Goal: Task Accomplishment & Management: Use online tool/utility

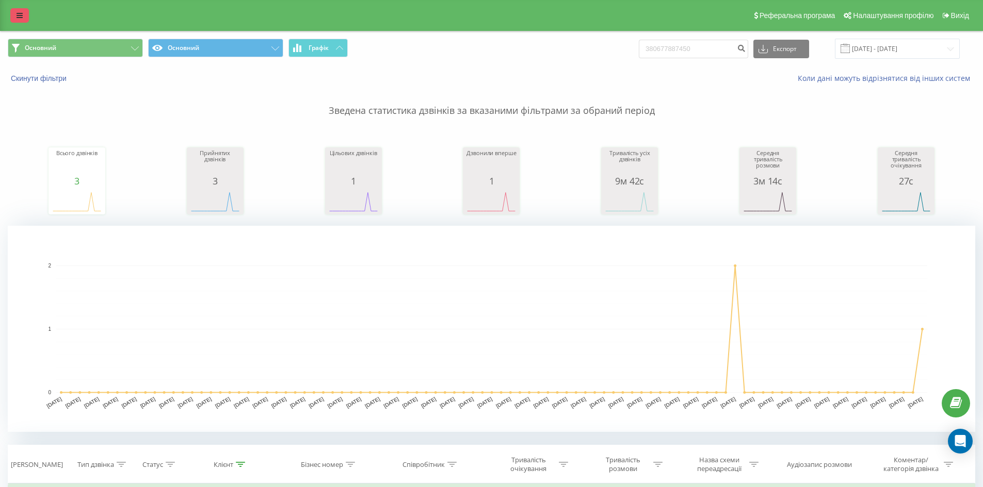
click at [18, 9] on link at bounding box center [19, 15] width 19 height 14
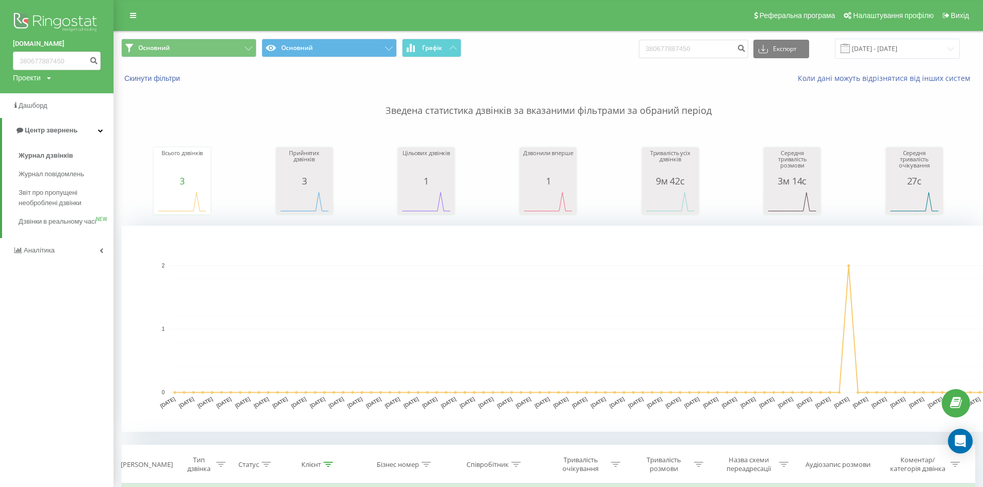
click at [46, 20] on img at bounding box center [57, 23] width 88 height 26
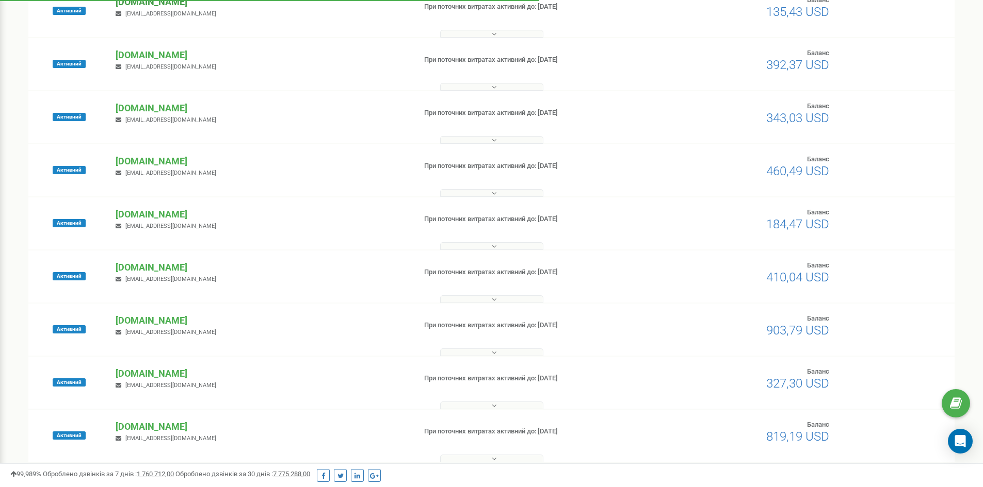
scroll to position [309, 0]
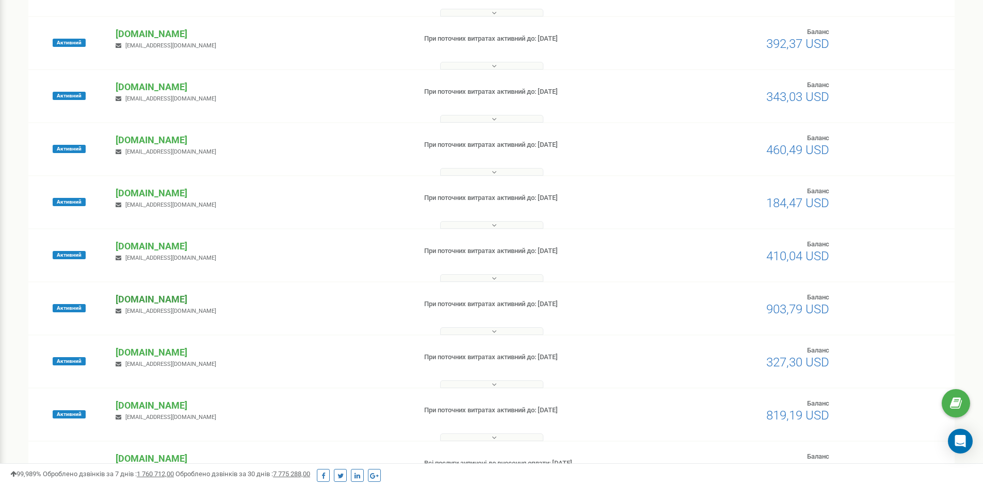
click at [144, 295] on p "[DOMAIN_NAME]" at bounding box center [261, 299] width 291 height 13
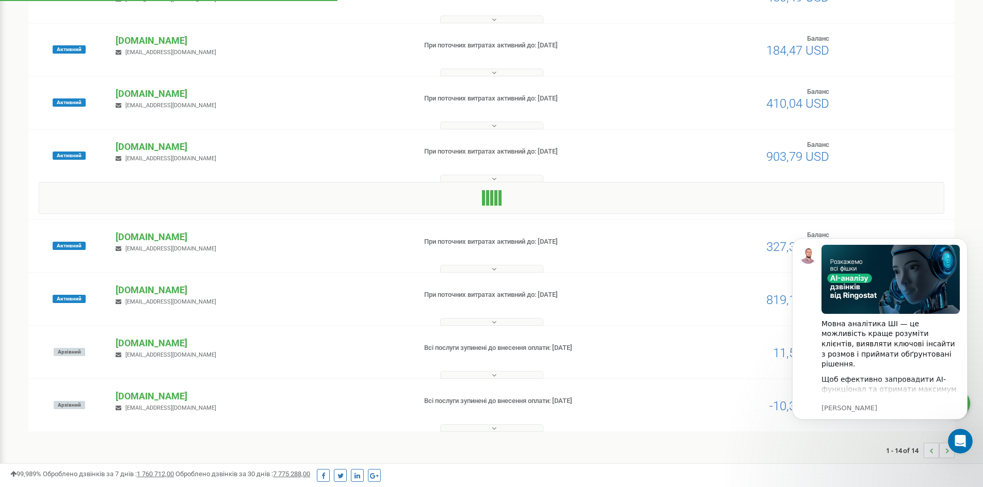
scroll to position [464, 0]
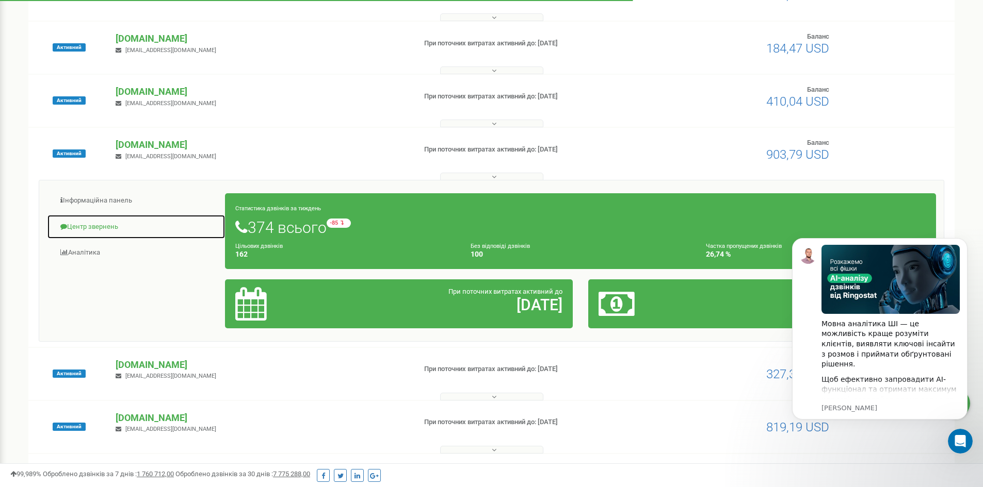
click at [100, 223] on link "Центр звернень" at bounding box center [136, 227] width 178 height 25
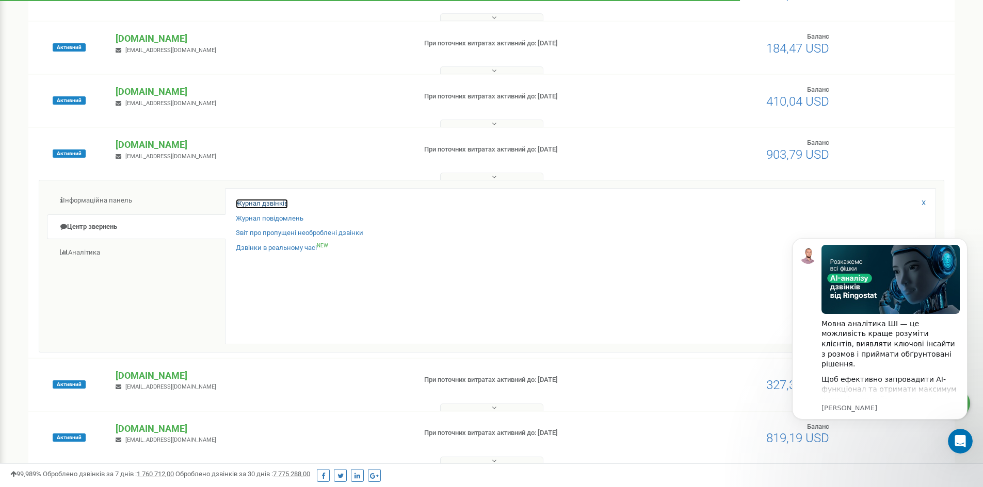
click at [251, 201] on link "Журнал дзвінків" at bounding box center [262, 204] width 52 height 10
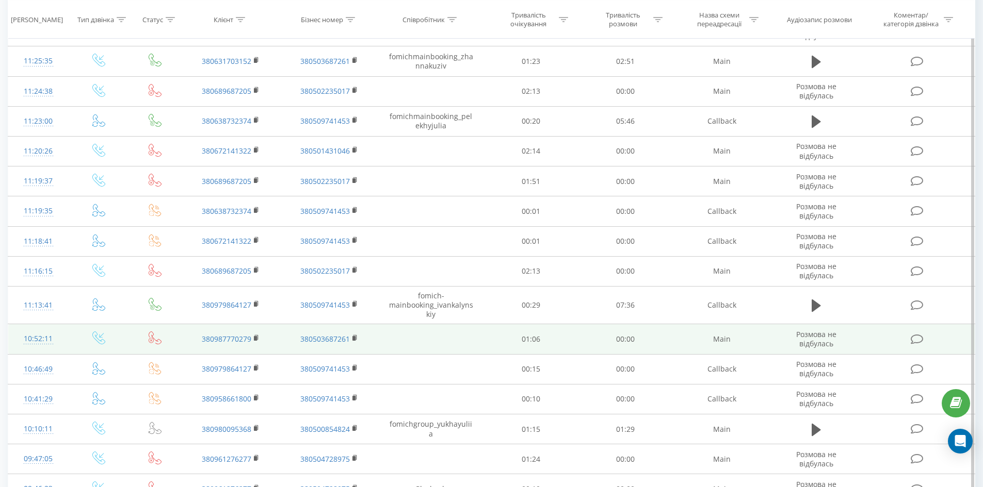
scroll to position [619, 0]
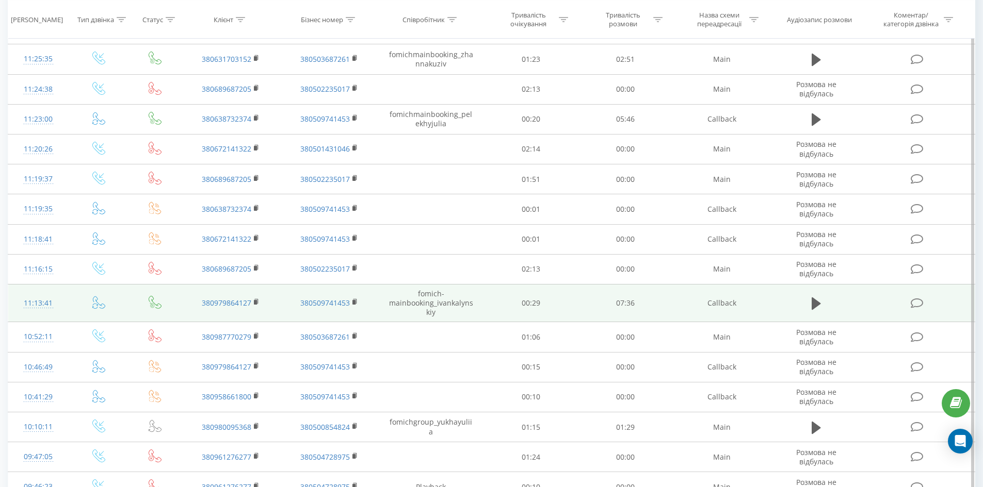
click at [915, 304] on icon at bounding box center [916, 303] width 13 height 11
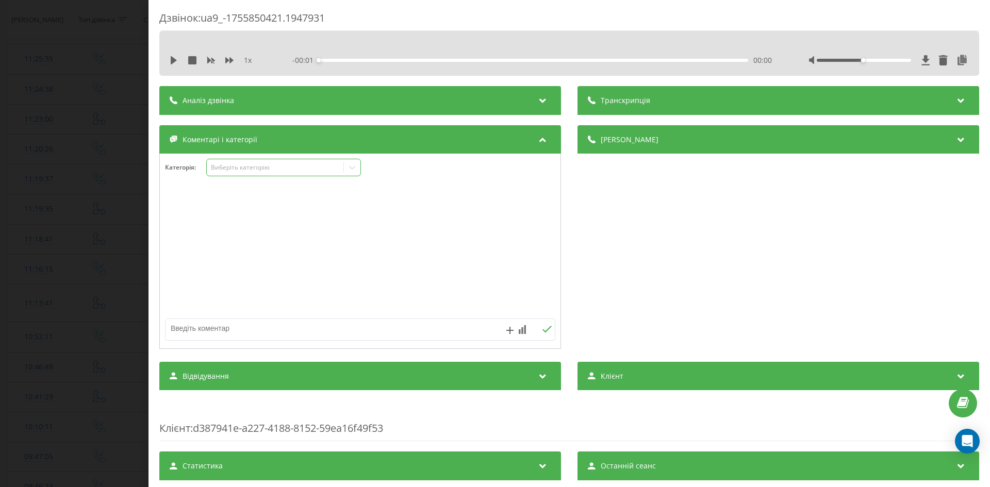
click at [253, 161] on div "Виберіть категорію" at bounding box center [283, 168] width 155 height 18
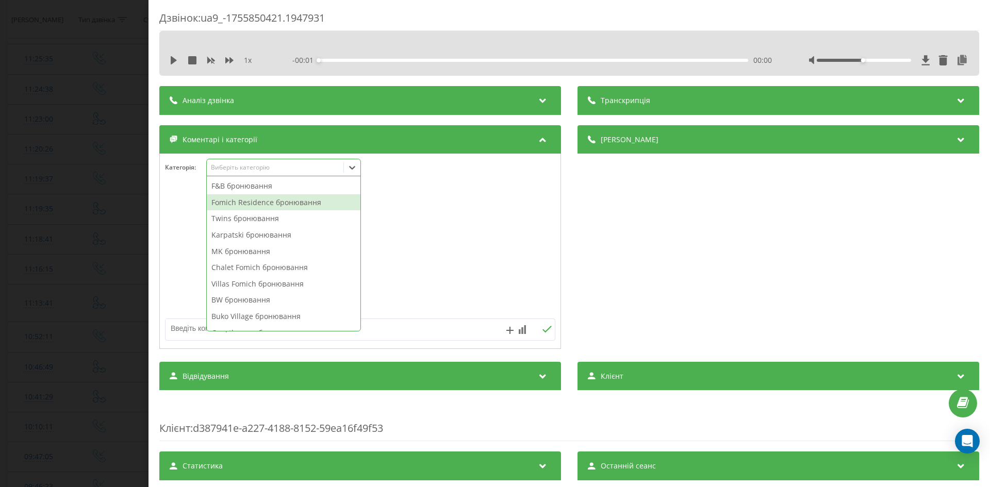
click at [269, 207] on div "Fomich Residence бронювання" at bounding box center [284, 202] width 154 height 17
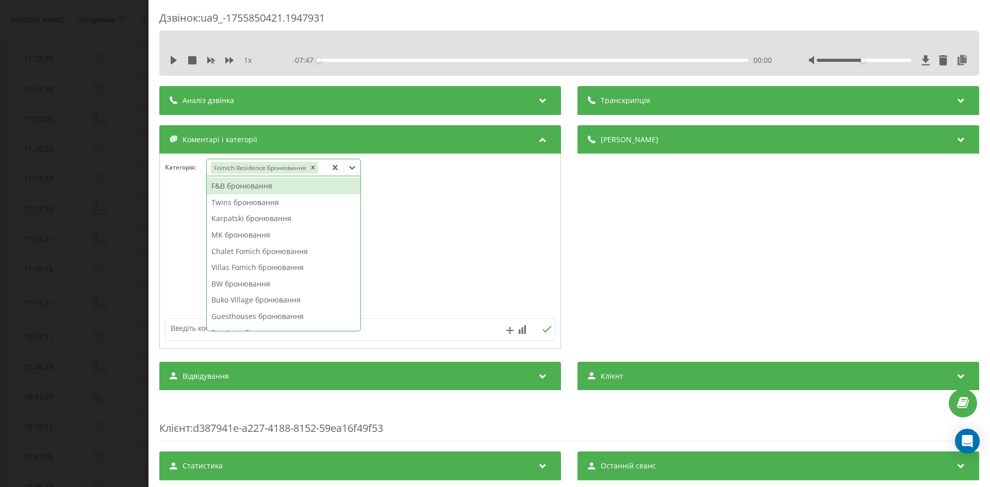
click at [422, 320] on textarea at bounding box center [322, 328] width 312 height 19
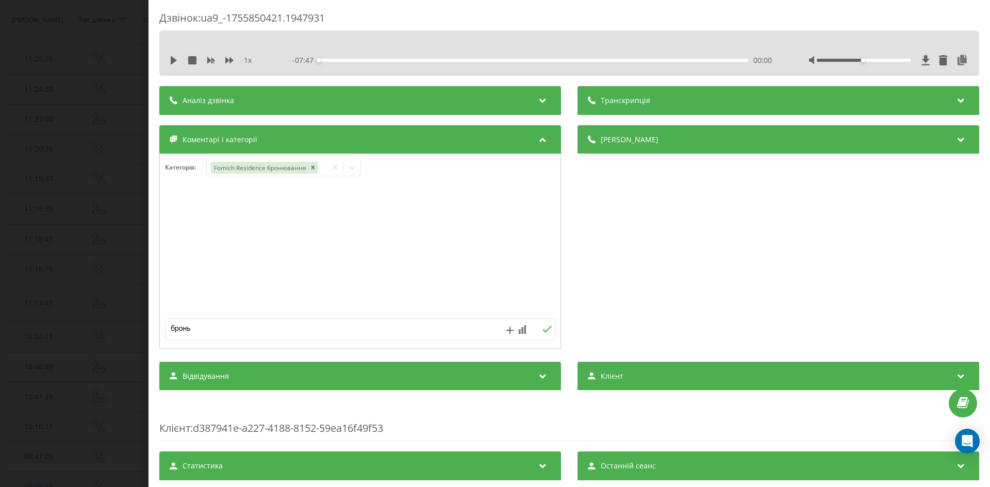
type textarea "бронь"
click at [542, 329] on icon at bounding box center [547, 329] width 10 height 7
click at [65, 158] on div "Дзвінок : ua9_-1755850421.1947931 1 x - 07:47 00:00 00:00 Транскрипція Для AI-а…" at bounding box center [495, 243] width 990 height 487
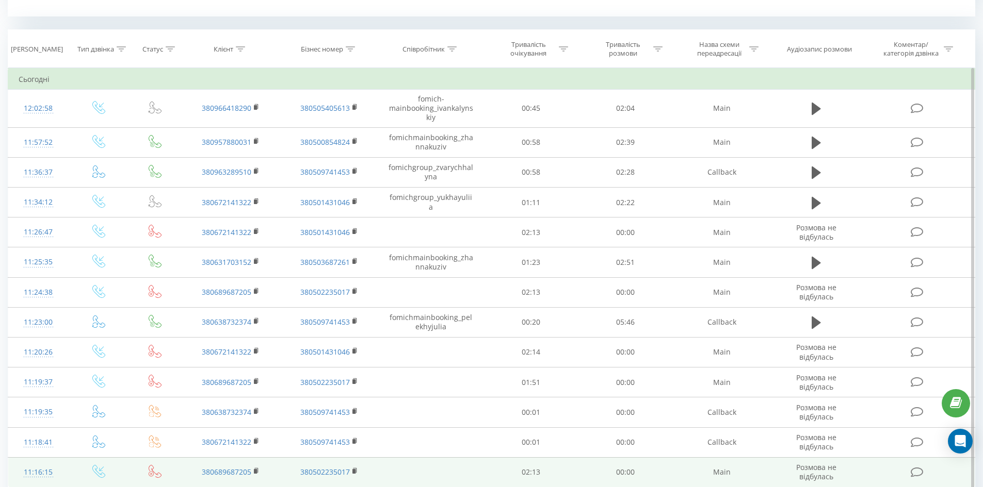
scroll to position [413, 0]
